Goal: Communication & Community: Answer question/provide support

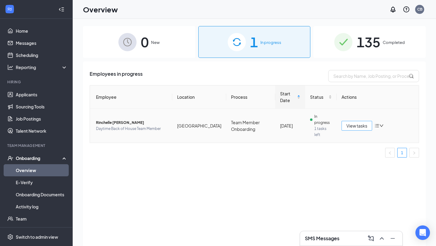
click at [361, 122] on span "View tasks" at bounding box center [357, 125] width 21 height 7
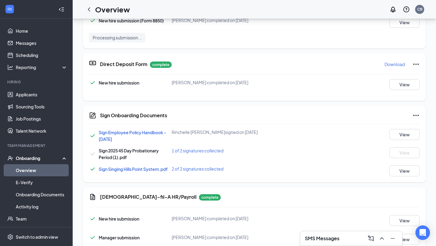
scroll to position [112, 0]
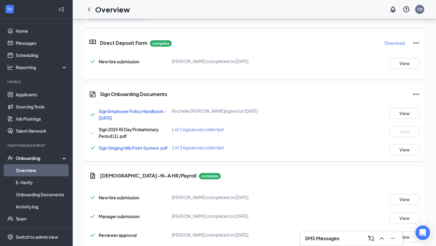
click at [415, 94] on icon "Ellipses" at bounding box center [416, 94] width 7 height 7
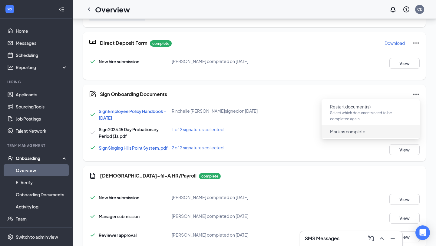
click at [352, 132] on span "Mark as complete" at bounding box center [347, 131] width 35 height 6
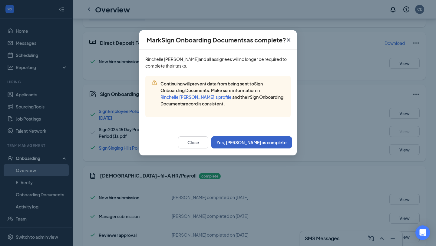
click at [268, 140] on button "Yes, [PERSON_NAME] as complete" at bounding box center [252, 142] width 81 height 12
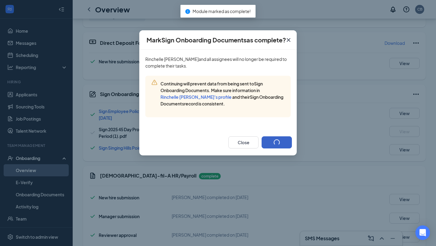
click at [267, 144] on button "button" at bounding box center [277, 142] width 30 height 12
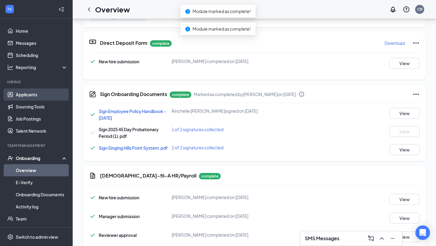
click at [34, 96] on link "Applicants" at bounding box center [42, 94] width 52 height 12
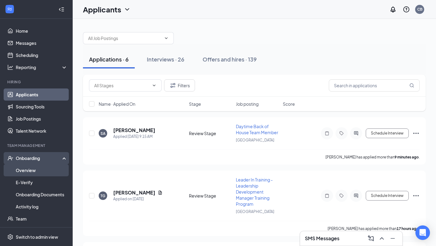
click at [31, 170] on link "Overview" at bounding box center [42, 170] width 52 height 12
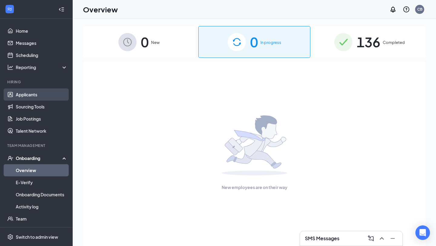
click at [28, 95] on link "Applicants" at bounding box center [42, 94] width 52 height 12
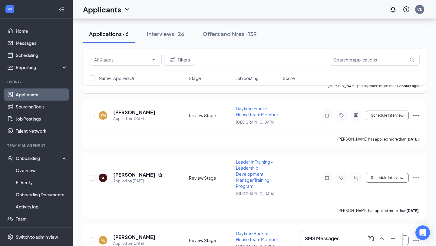
scroll to position [245, 0]
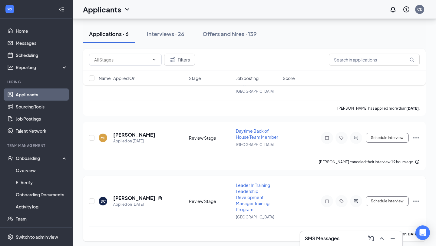
click at [418, 199] on icon "Ellipses" at bounding box center [416, 201] width 7 height 7
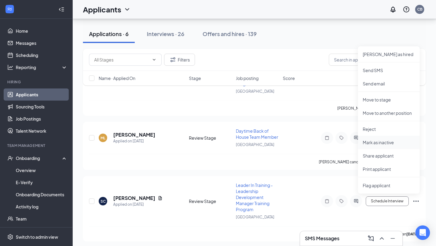
click at [381, 141] on p "Mark as inactive" at bounding box center [389, 142] width 52 height 6
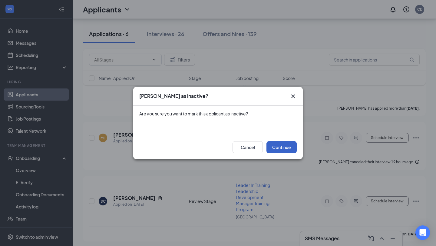
click at [286, 146] on button "Continue" at bounding box center [282, 147] width 30 height 12
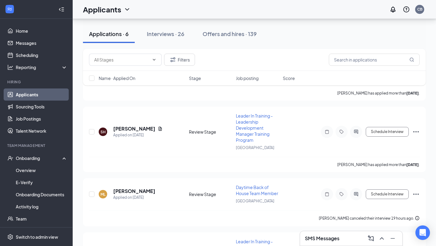
scroll to position [189, 0]
click at [132, 191] on h5 "[PERSON_NAME]" at bounding box center [134, 191] width 42 height 7
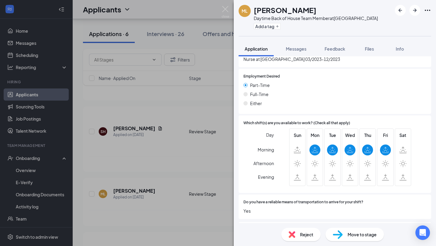
scroll to position [255, 0]
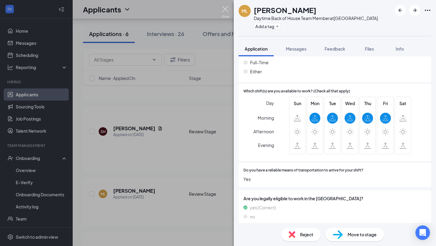
click at [224, 8] on img at bounding box center [226, 12] width 8 height 12
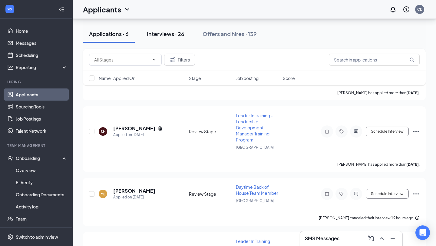
scroll to position [174, 0]
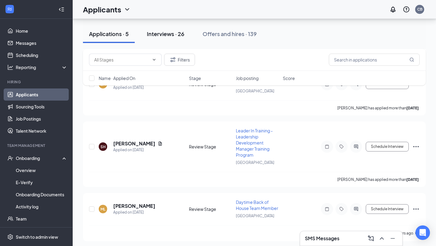
click at [168, 34] on div "Interviews · 26" at bounding box center [166, 34] width 38 height 8
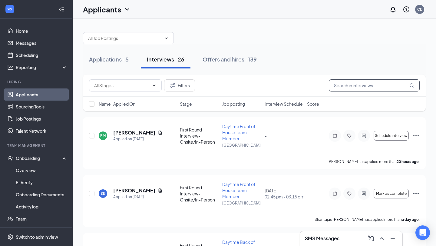
click at [360, 84] on input "text" at bounding box center [374, 85] width 91 height 12
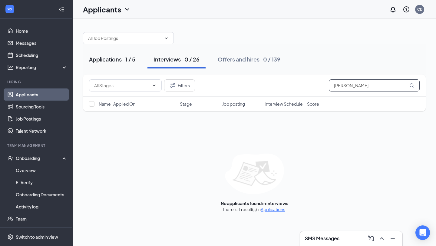
type input "[PERSON_NAME]"
click at [125, 62] on div "Applications · 1 / 5" at bounding box center [112, 59] width 46 height 8
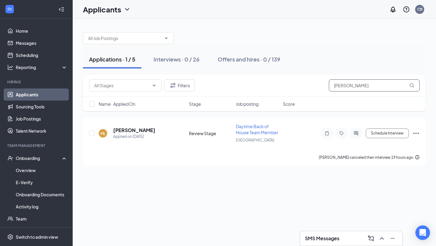
click at [372, 86] on input "[PERSON_NAME]" at bounding box center [374, 85] width 91 height 12
type input "m"
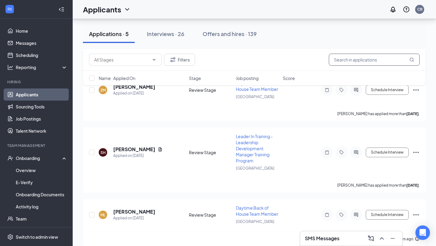
scroll to position [174, 0]
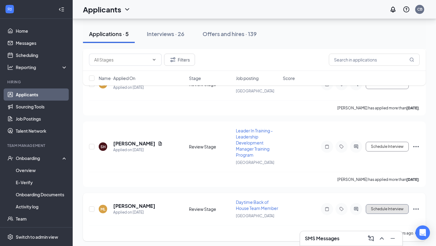
click at [391, 209] on button "Schedule Interview" at bounding box center [387, 209] width 43 height 10
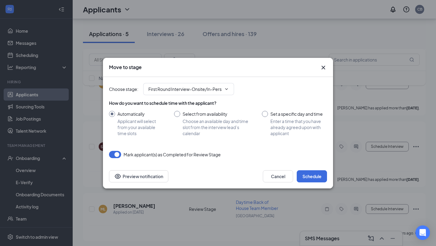
click at [325, 67] on icon "Cross" at bounding box center [323, 67] width 7 height 7
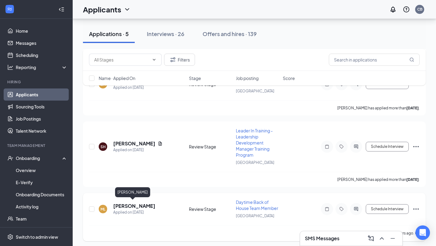
click at [137, 203] on h5 "[PERSON_NAME]" at bounding box center [134, 206] width 42 height 7
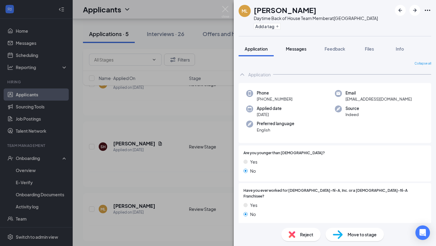
click at [301, 48] on span "Messages" at bounding box center [296, 48] width 21 height 5
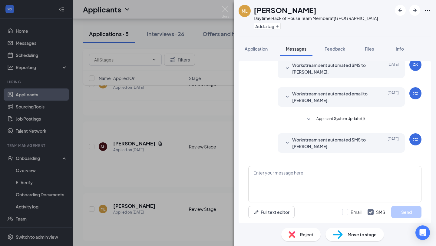
scroll to position [172, 0]
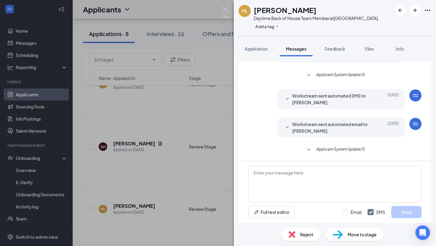
click at [289, 127] on icon "SmallChevronDown" at bounding box center [287, 127] width 3 height 2
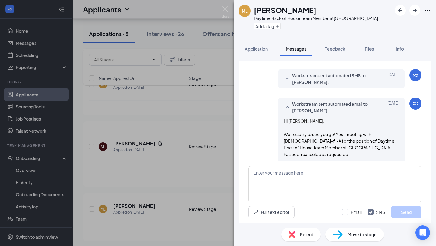
scroll to position [190, 0]
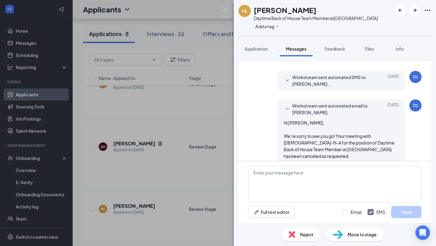
click at [288, 79] on icon "SmallChevronDown" at bounding box center [287, 80] width 7 height 7
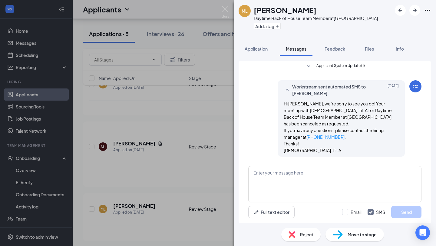
scroll to position [180, 0]
click at [226, 9] on img at bounding box center [226, 12] width 8 height 12
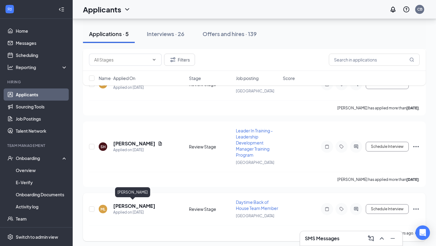
click at [133, 206] on h5 "[PERSON_NAME]" at bounding box center [134, 206] width 42 height 7
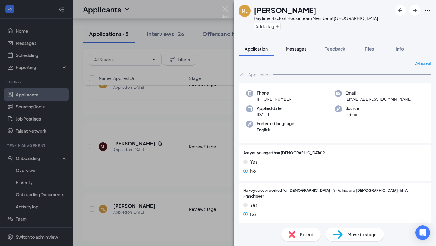
click at [304, 48] on span "Messages" at bounding box center [296, 48] width 21 height 5
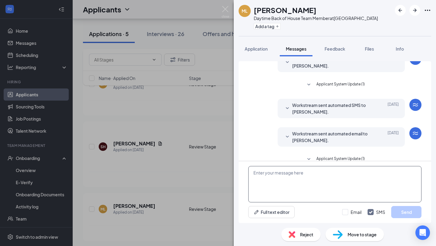
scroll to position [172, 0]
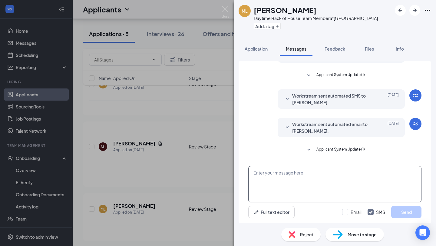
click at [292, 177] on textarea at bounding box center [334, 184] width 173 height 36
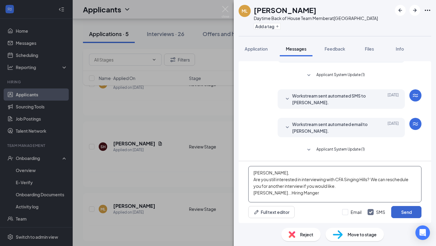
type textarea "[PERSON_NAME], Are you still interested in interviewing with CFA Singing Hills?…"
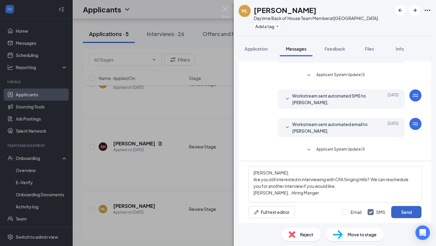
click at [410, 214] on button "Send" at bounding box center [407, 212] width 30 height 12
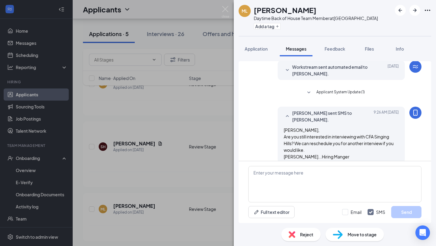
scroll to position [231, 0]
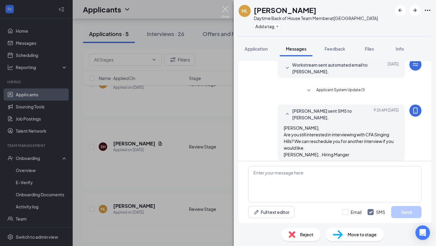
click at [225, 8] on img at bounding box center [226, 12] width 8 height 12
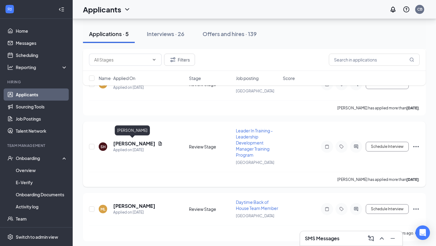
click at [132, 144] on h5 "[PERSON_NAME]" at bounding box center [134, 143] width 42 height 7
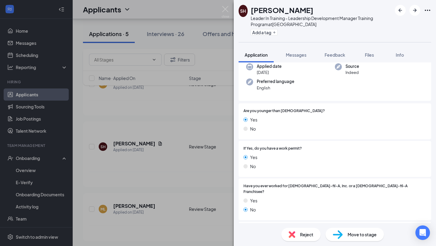
scroll to position [40, 0]
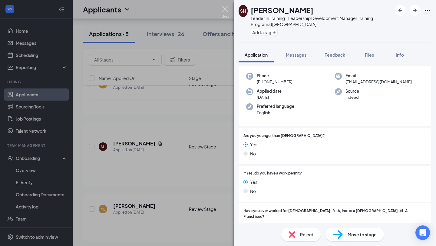
click at [225, 12] on img at bounding box center [226, 12] width 8 height 12
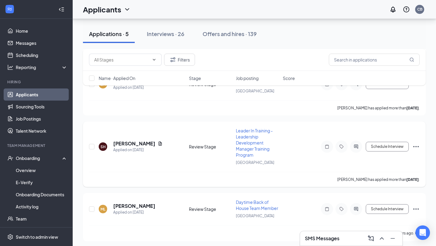
click at [416, 146] on icon "Ellipses" at bounding box center [416, 146] width 7 height 7
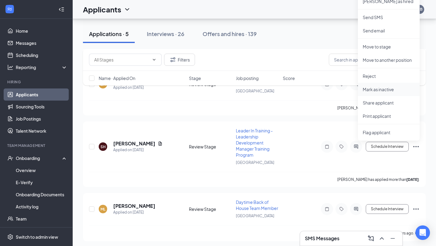
click at [382, 88] on p "Mark as inactive" at bounding box center [389, 89] width 52 height 6
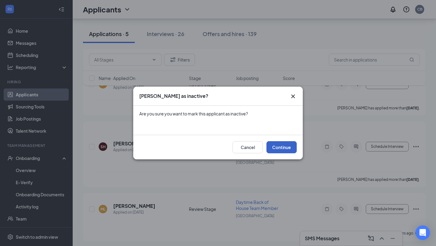
click at [286, 148] on button "Continue" at bounding box center [282, 147] width 30 height 12
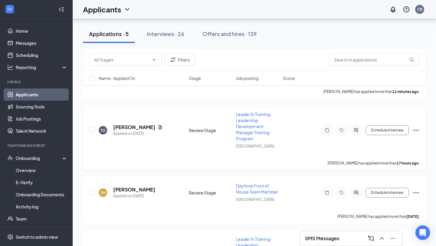
scroll to position [65, 0]
click at [418, 193] on icon "Ellipses" at bounding box center [416, 193] width 5 height 1
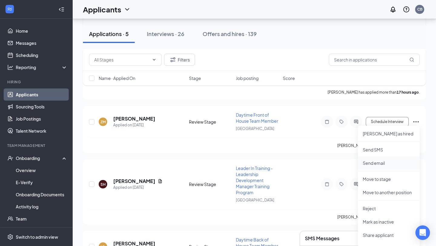
scroll to position [139, 0]
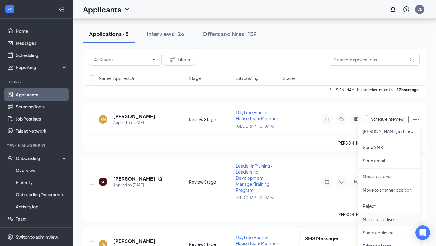
click at [381, 221] on p "Mark as inactive" at bounding box center [389, 219] width 52 height 6
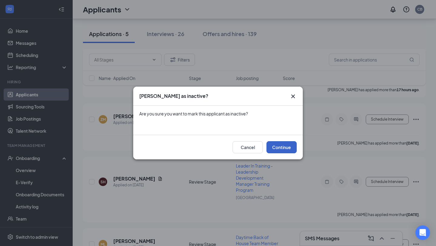
click at [282, 146] on button "Continue" at bounding box center [282, 147] width 30 height 12
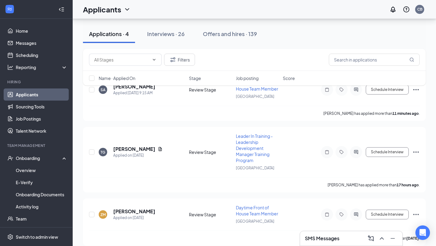
scroll to position [41, 0]
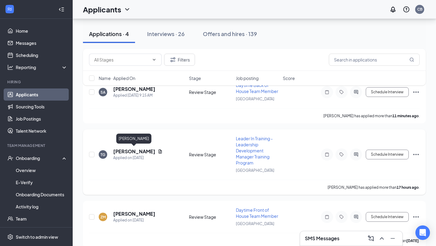
click at [140, 150] on h5 "[PERSON_NAME]" at bounding box center [134, 151] width 42 height 7
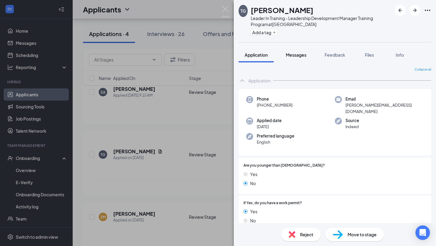
click at [299, 58] on div "Messages" at bounding box center [296, 55] width 21 height 6
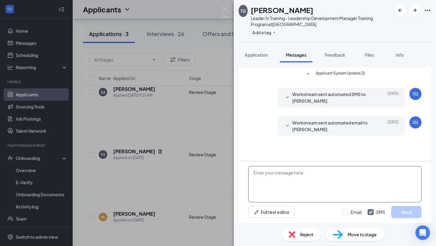
click at [281, 176] on textarea at bounding box center [334, 184] width 173 height 36
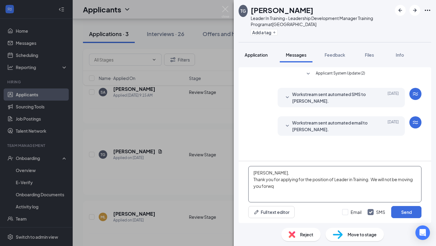
type textarea "[PERSON_NAME], Thank you for applying for the position of Leader in Training. W…"
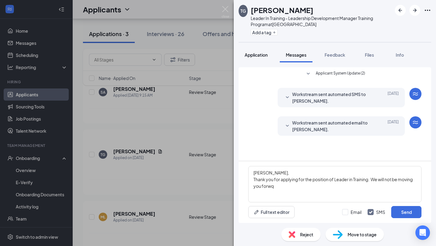
click at [257, 53] on span "Application" at bounding box center [256, 54] width 23 height 5
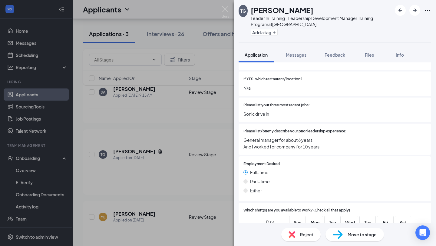
scroll to position [152, 0]
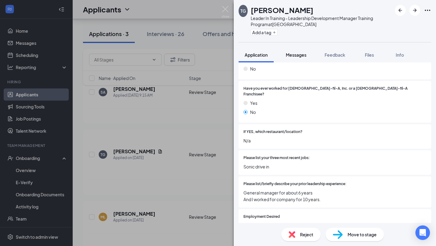
click at [299, 57] on span "Messages" at bounding box center [296, 54] width 21 height 5
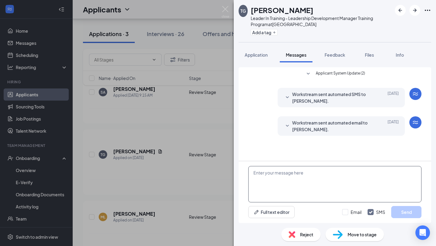
click at [312, 177] on textarea at bounding box center [334, 184] width 173 height 36
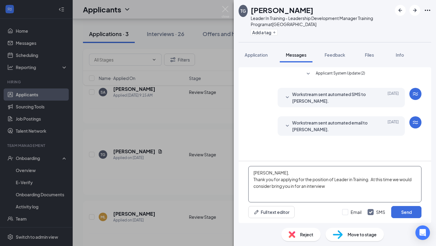
click at [282, 190] on textarea "[PERSON_NAME], Thank you for applying for the position of Leader in Training. A…" at bounding box center [334, 184] width 173 height 36
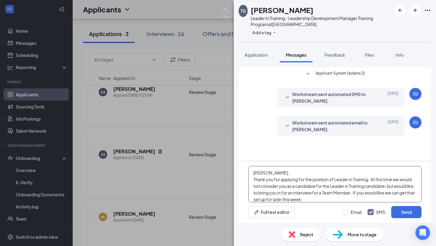
scroll to position [6, 0]
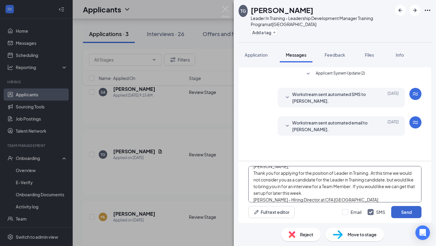
type textarea "[PERSON_NAME], Thank you for applying for the position of Leader in Training. A…"
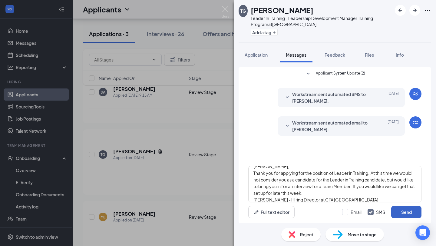
click at [409, 215] on button "Send" at bounding box center [407, 212] width 30 height 12
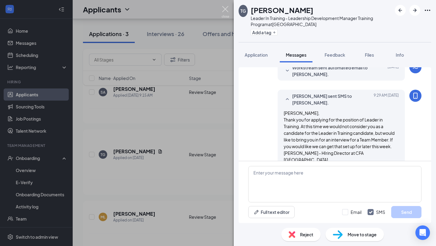
scroll to position [60, 0]
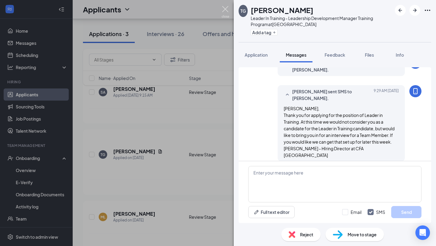
click at [224, 8] on img at bounding box center [226, 12] width 8 height 12
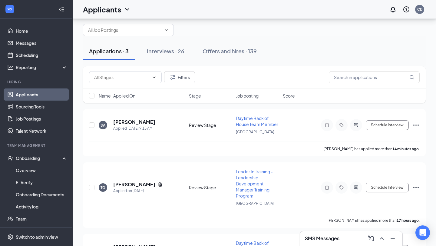
scroll to position [8, 0]
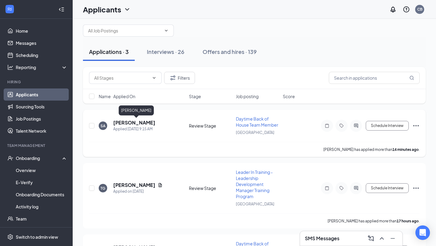
click at [152, 123] on h5 "[PERSON_NAME]" at bounding box center [134, 122] width 42 height 7
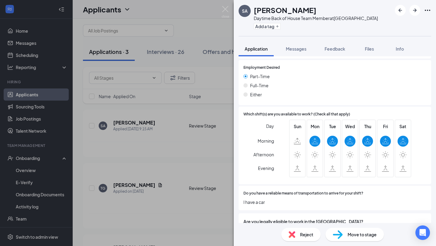
scroll to position [255, 0]
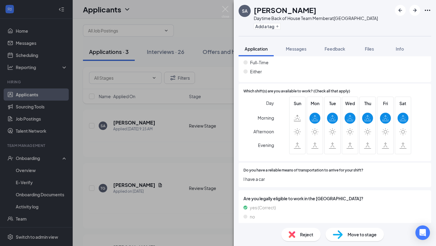
click at [347, 232] on div "Move to stage" at bounding box center [355, 234] width 58 height 13
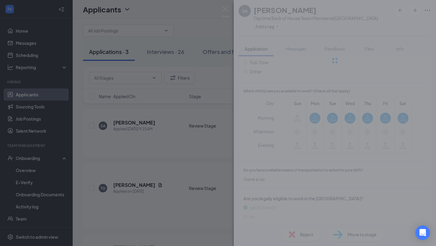
scroll to position [252, 0]
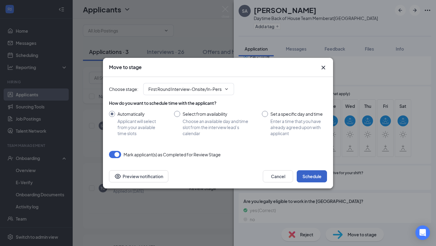
click at [313, 174] on button "Schedule" at bounding box center [312, 176] width 30 height 12
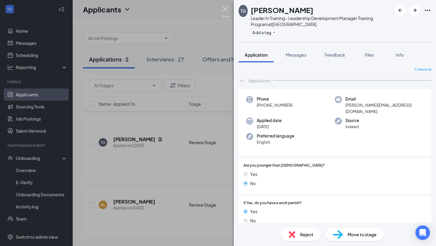
click at [225, 8] on img at bounding box center [226, 12] width 8 height 12
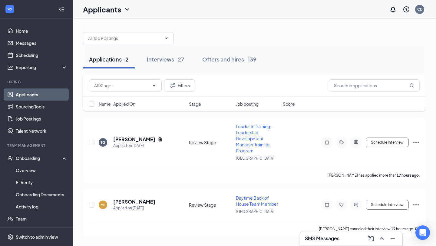
scroll to position [24, 0]
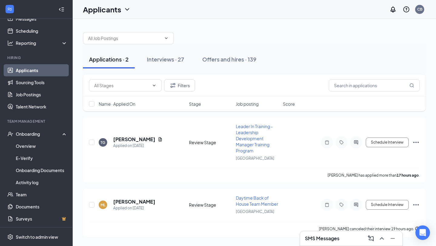
click at [351, 241] on div "SMS Messages" at bounding box center [351, 239] width 93 height 10
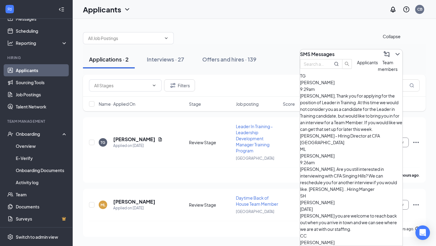
click at [394, 51] on icon "ChevronDown" at bounding box center [397, 54] width 7 height 7
